Goal: Navigation & Orientation: Find specific page/section

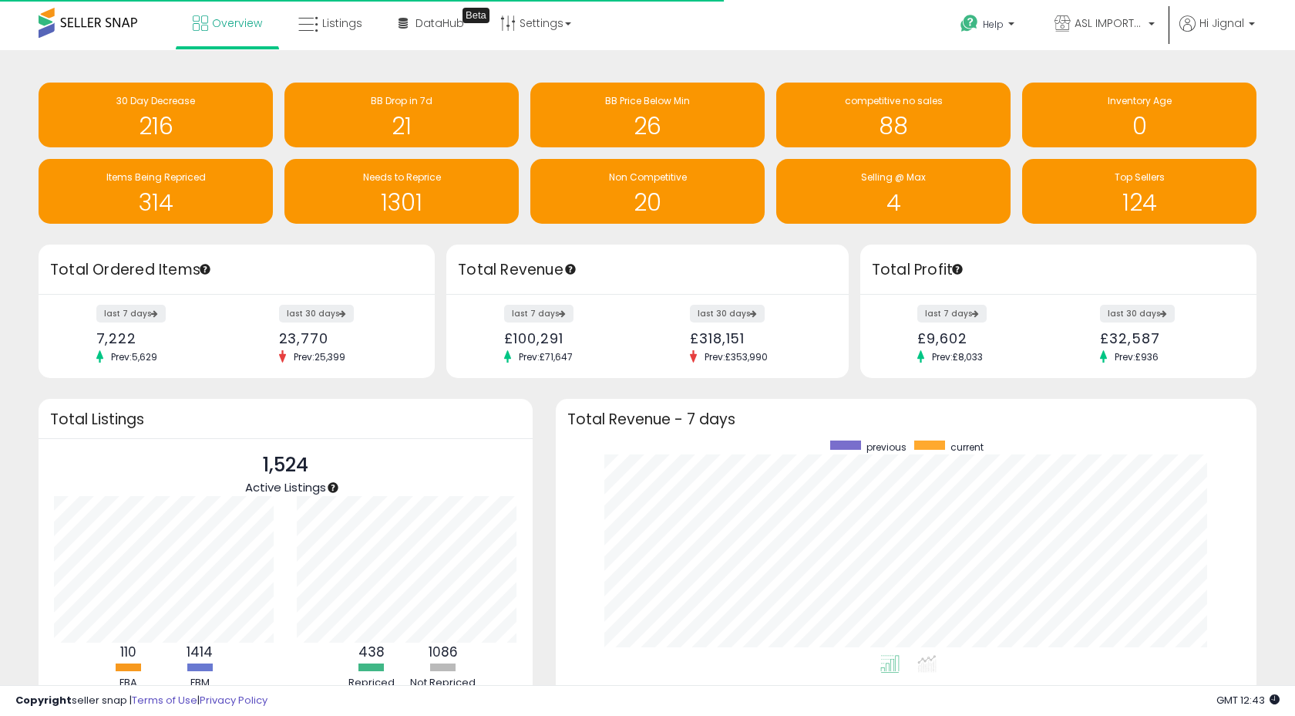
scroll to position [214, 670]
click at [197, 32] on link "Overview" at bounding box center [227, 23] width 93 height 46
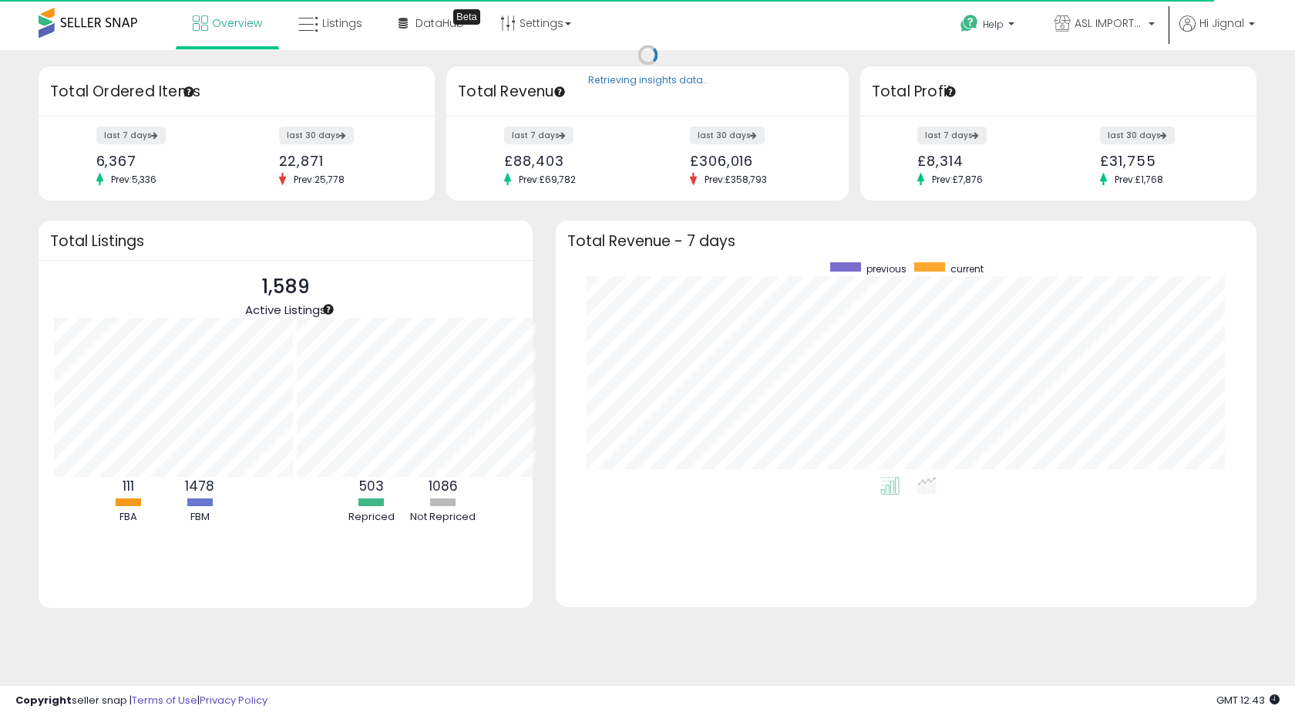
scroll to position [224, 709]
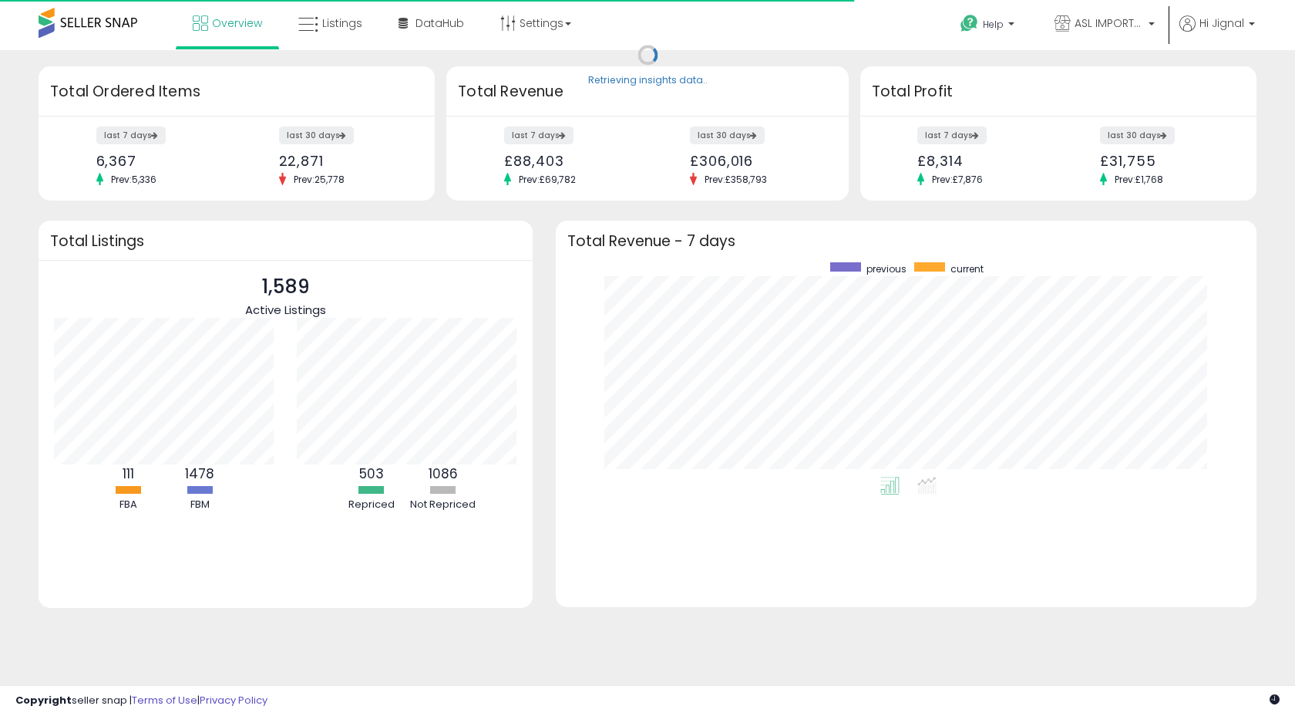
scroll to position [214, 670]
